Goal: Information Seeking & Learning: Learn about a topic

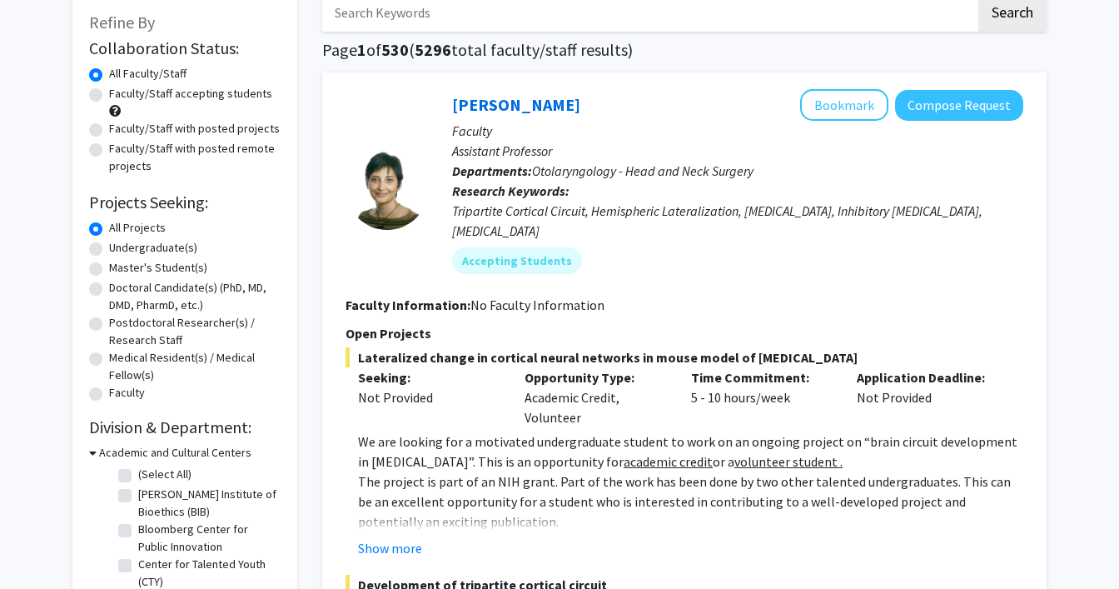
scroll to position [101, 0]
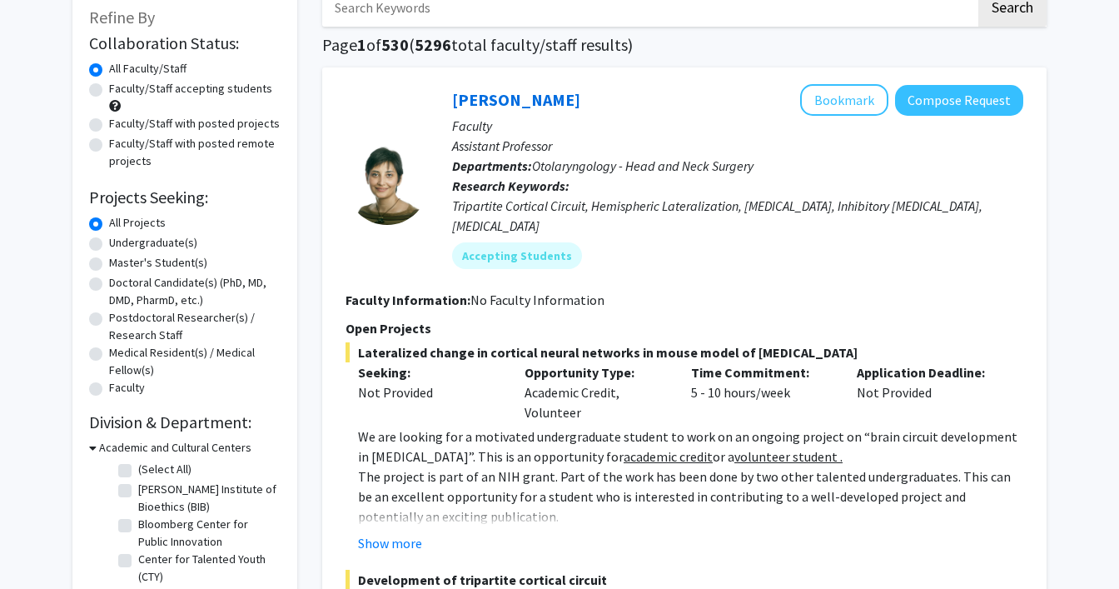
click at [109, 246] on label "Undergraduate(s)" at bounding box center [153, 242] width 88 height 17
click at [109, 245] on input "Undergraduate(s)" at bounding box center [114, 239] width 11 height 11
radio input "true"
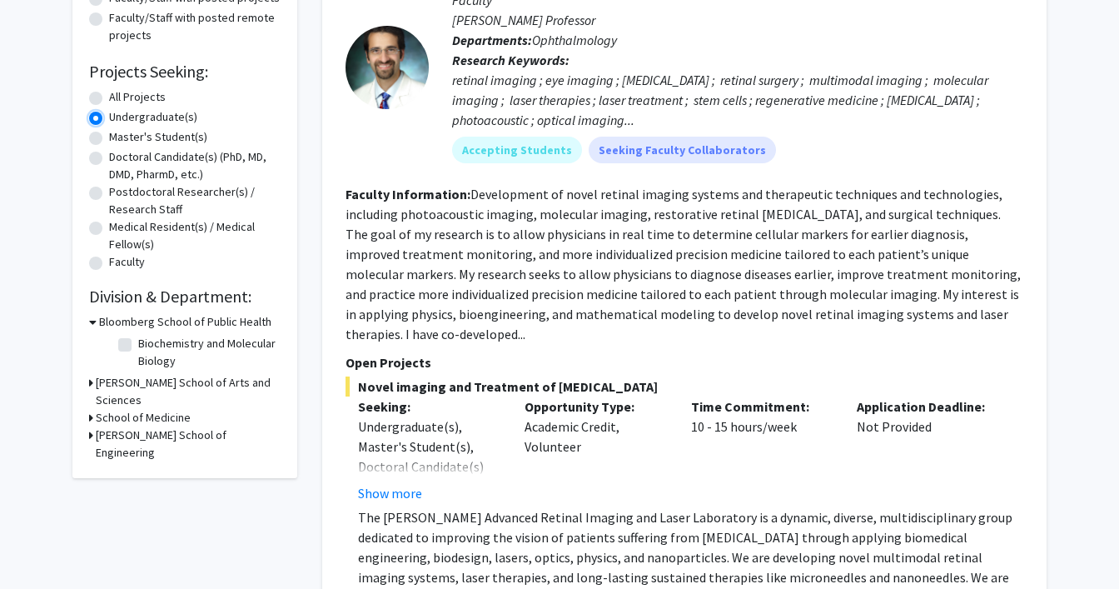
scroll to position [228, 0]
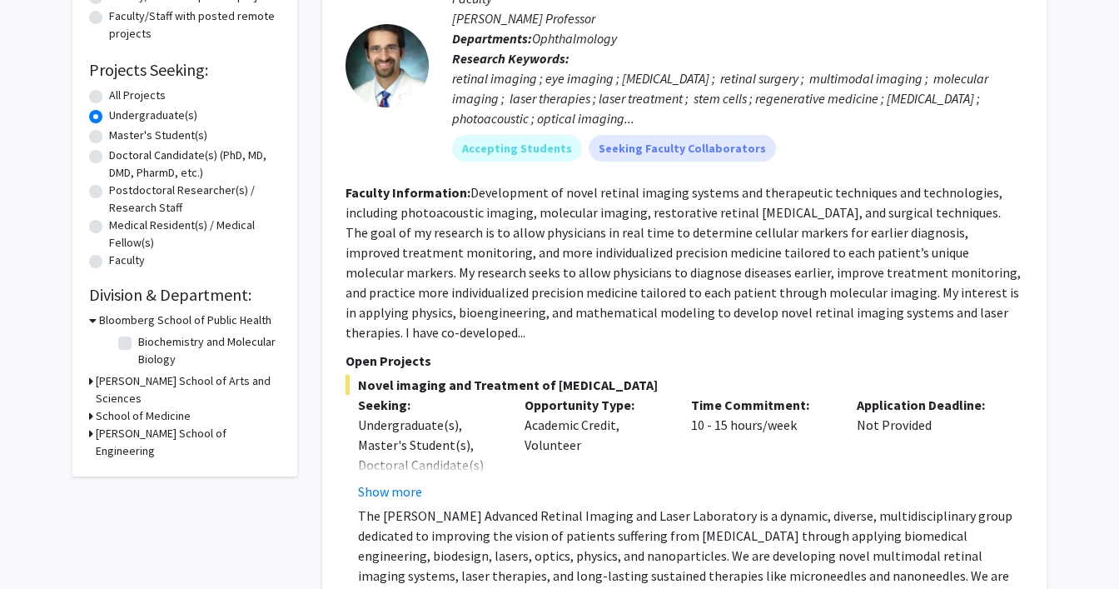
click at [138, 342] on label "Biochemistry and Molecular Biology" at bounding box center [207, 350] width 138 height 35
click at [138, 342] on input "Biochemistry and Molecular Biology" at bounding box center [143, 338] width 11 height 11
checkbox input "true"
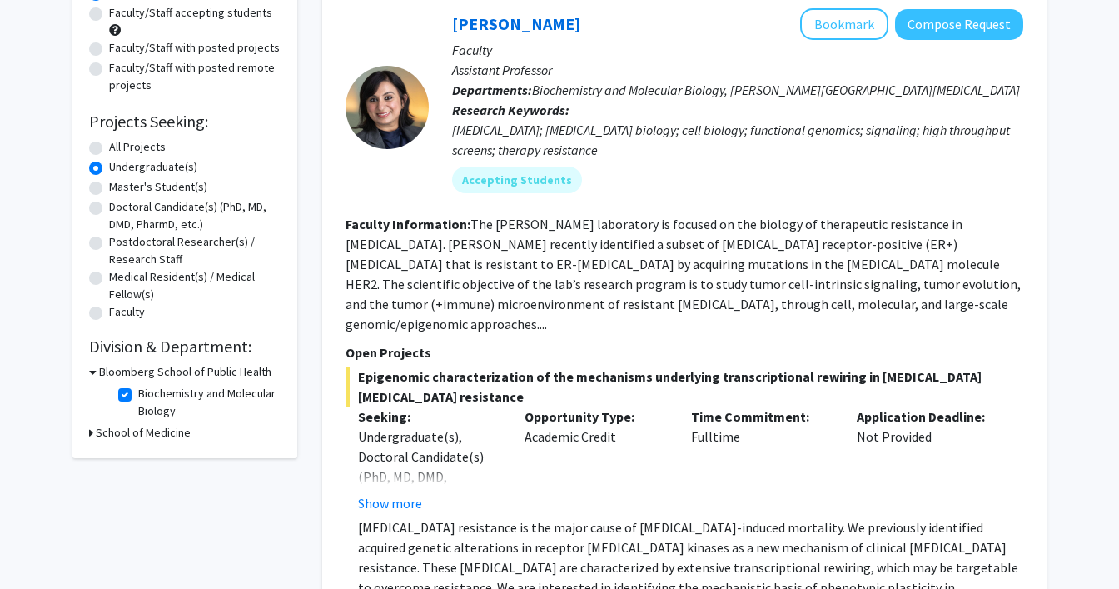
scroll to position [178, 0]
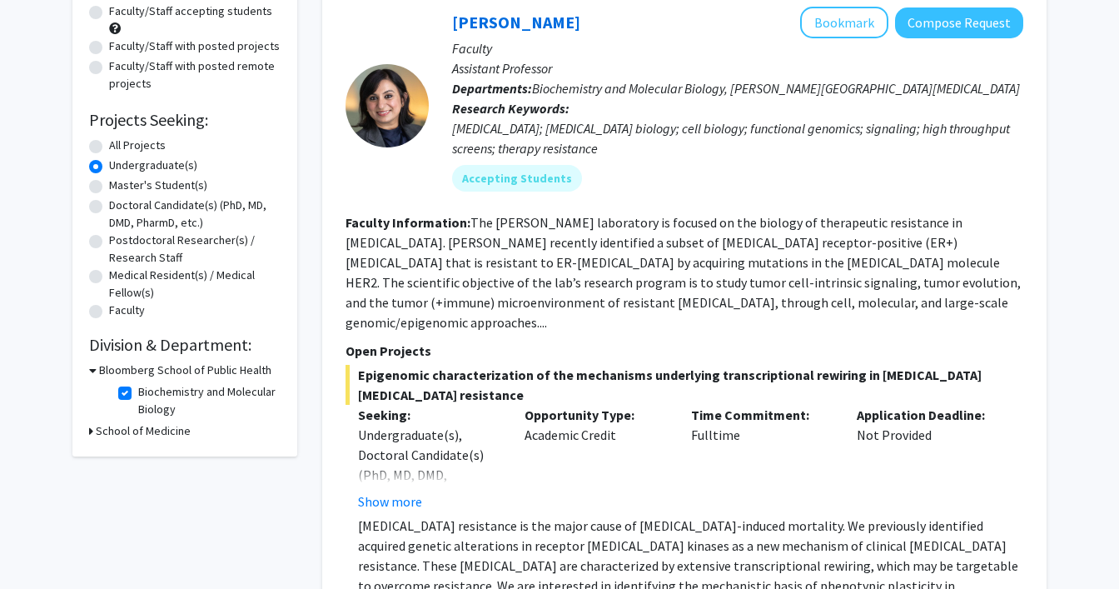
click at [138, 393] on label "Biochemistry and Molecular Biology" at bounding box center [207, 400] width 138 height 35
click at [138, 393] on input "Biochemistry and Molecular Biology" at bounding box center [143, 388] width 11 height 11
checkbox input "false"
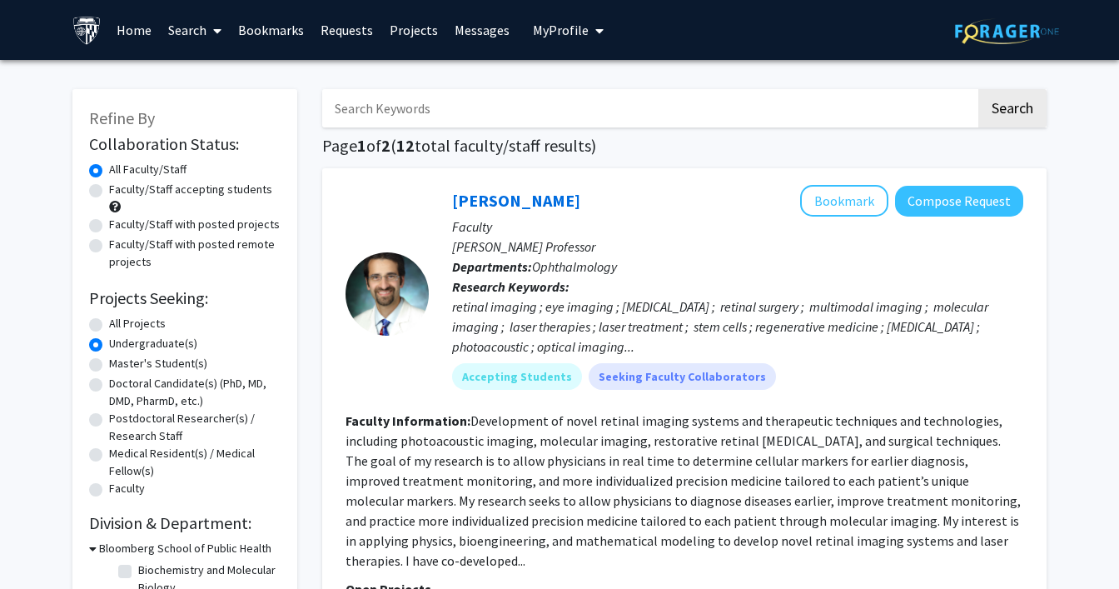
click at [124, 581] on fg-checkbox "Biochemistry and Molecular Biology Biochemistry and Molecular Biology" at bounding box center [197, 578] width 158 height 35
click at [138, 571] on label "Biochemistry and Molecular Biology" at bounding box center [207, 578] width 138 height 35
click at [138, 571] on input "Biochemistry and Molecular Biology" at bounding box center [143, 566] width 11 height 11
checkbox input "true"
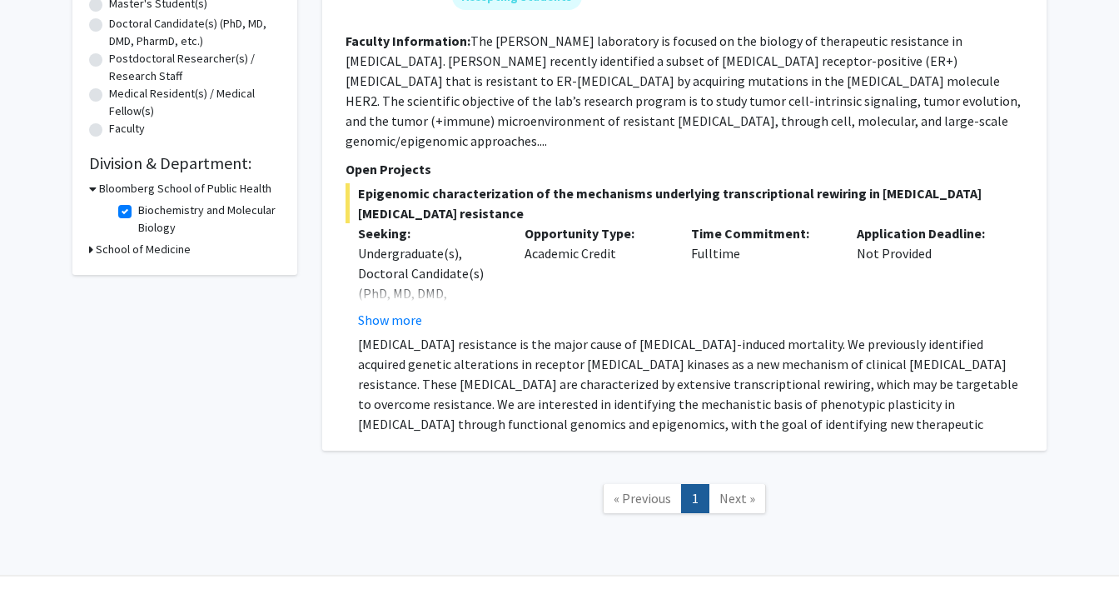
scroll to position [361, 0]
click at [381, 308] on button "Show more" at bounding box center [390, 318] width 64 height 20
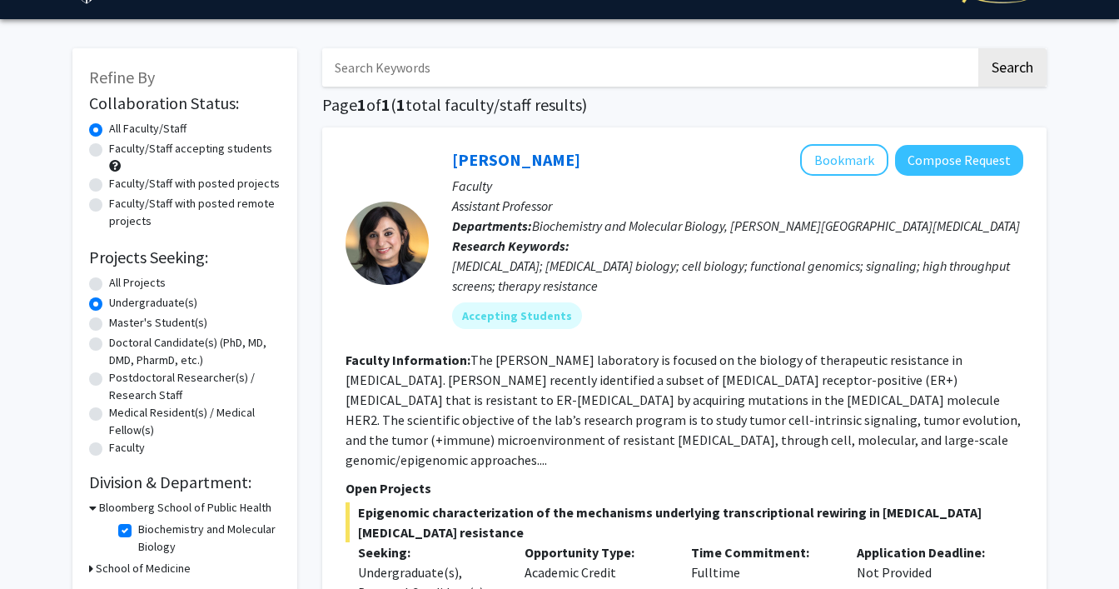
scroll to position [42, 0]
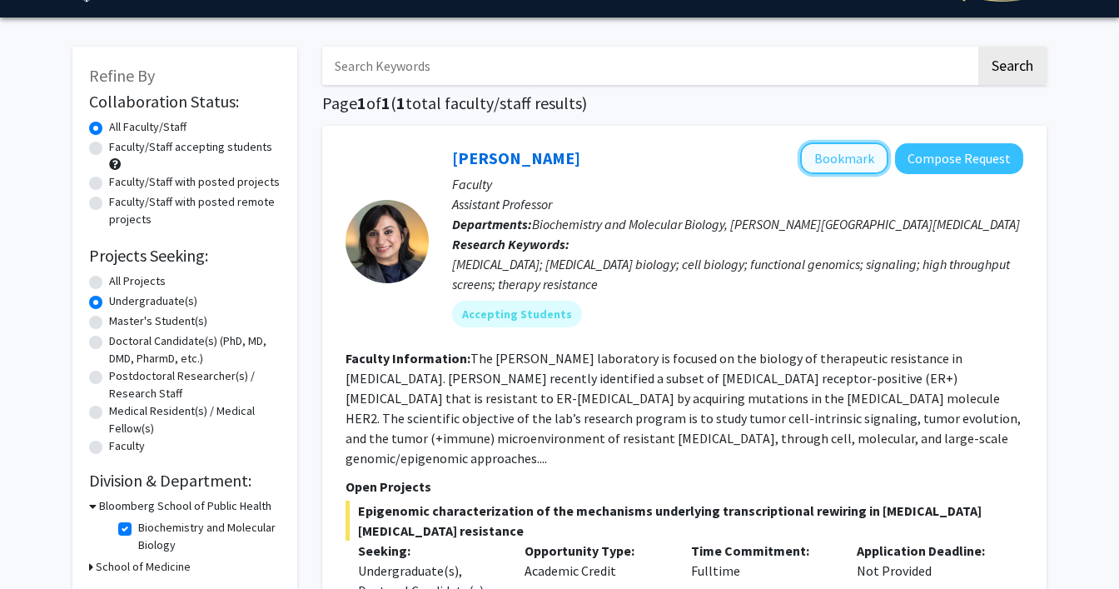
click at [850, 150] on button "Bookmark" at bounding box center [844, 158] width 88 height 32
